Goal: Task Accomplishment & Management: Use online tool/utility

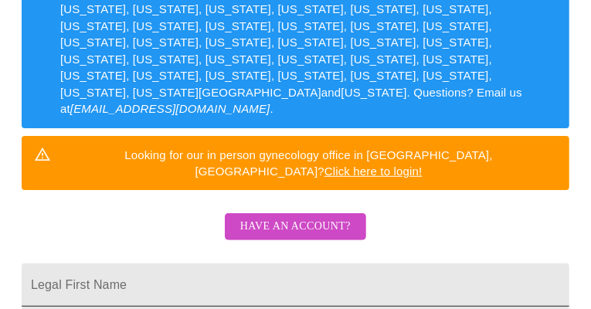
scroll to position [386, 0]
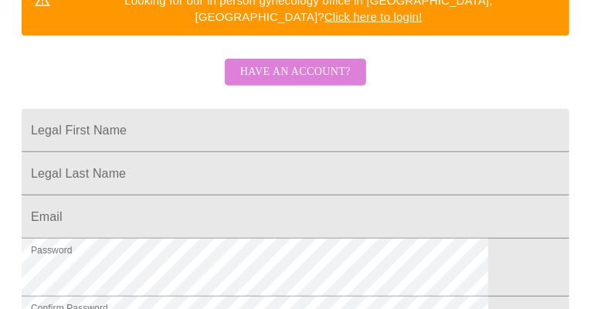
click at [288, 63] on span "Have an account?" at bounding box center [295, 72] width 110 height 19
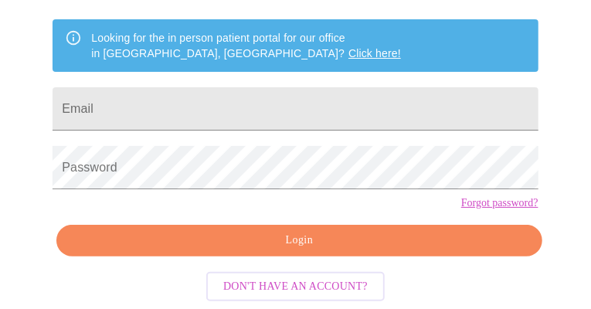
scroll to position [344, 0]
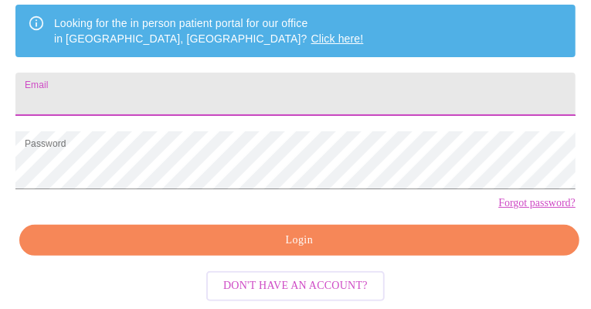
click at [232, 73] on input "Email" at bounding box center [295, 94] width 560 height 43
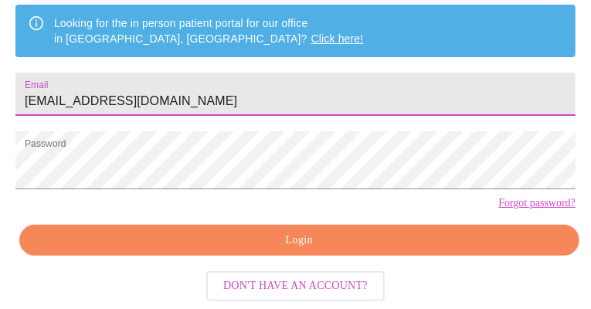
type input "[EMAIL_ADDRESS][DOMAIN_NAME]"
click at [195, 235] on button "Login" at bounding box center [299, 241] width 560 height 32
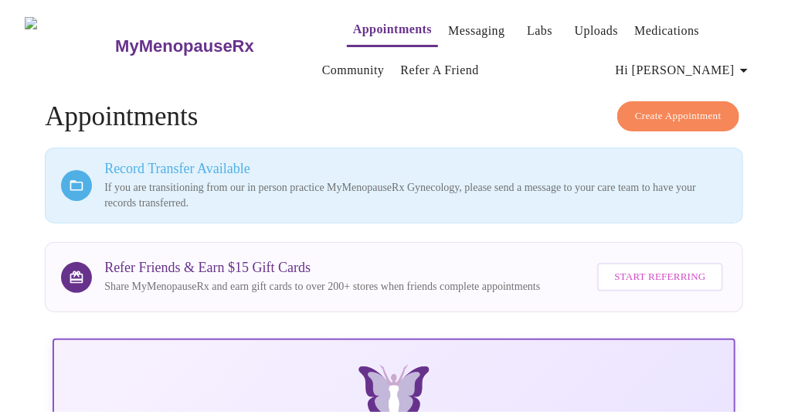
click at [353, 32] on link "Appointments" at bounding box center [392, 30] width 79 height 22
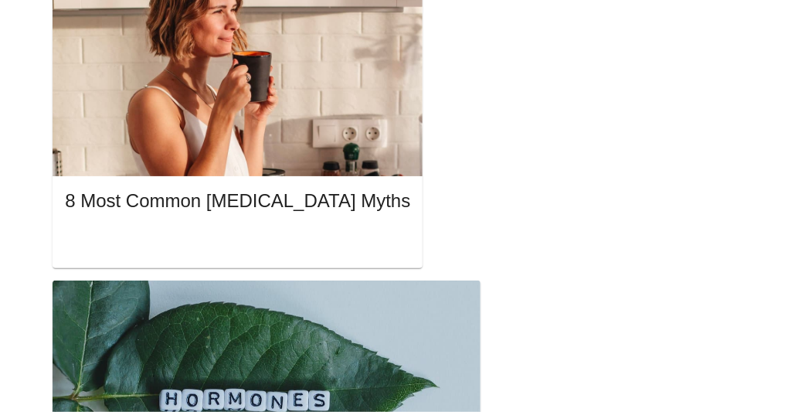
scroll to position [1201, 0]
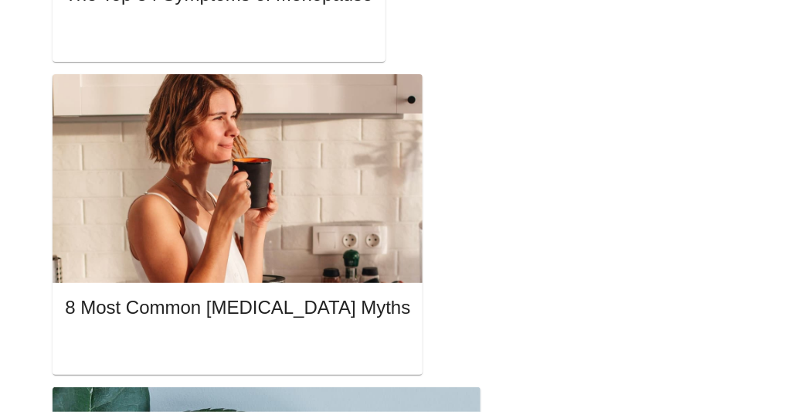
scroll to position [1201, 0]
